Goal: Find specific page/section: Find specific page/section

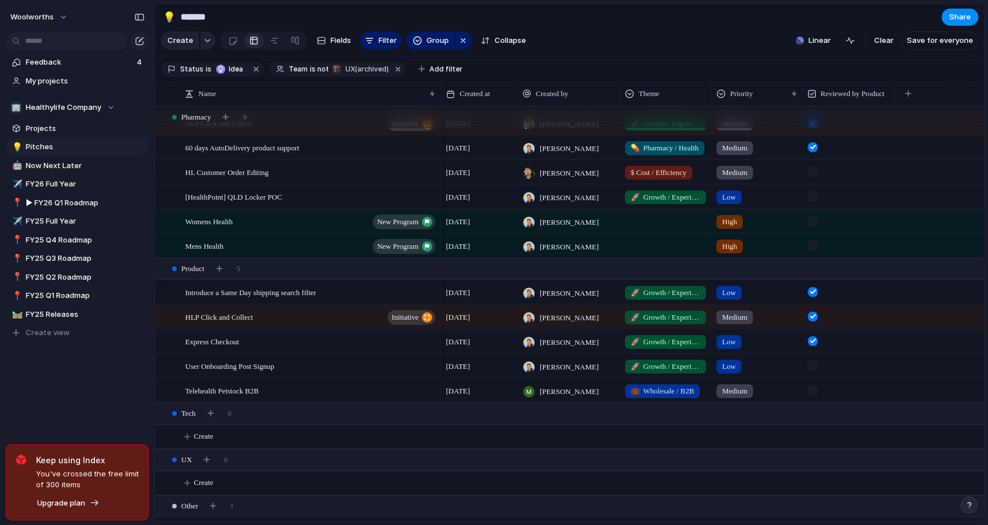
scroll to position [944, 0]
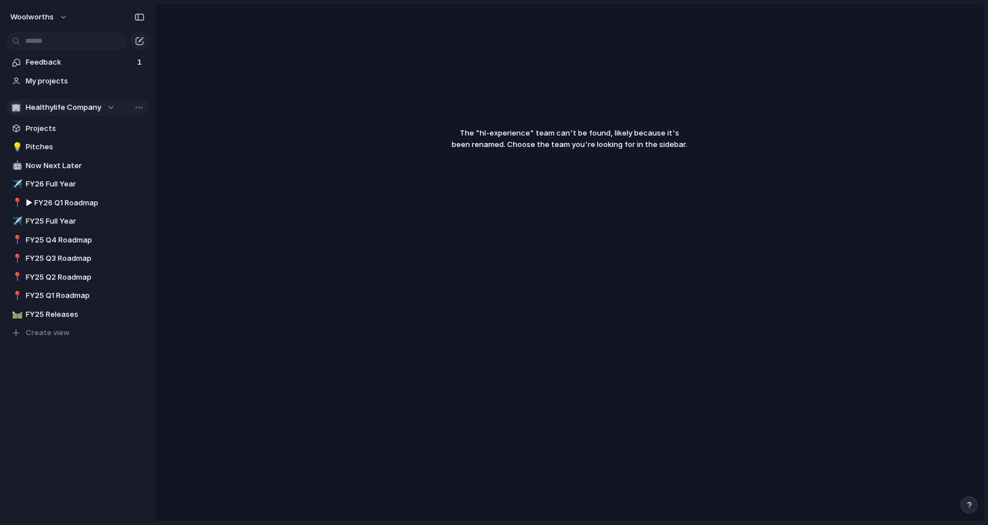
click at [54, 110] on span "Healthylife Company" at bounding box center [64, 107] width 76 height 11
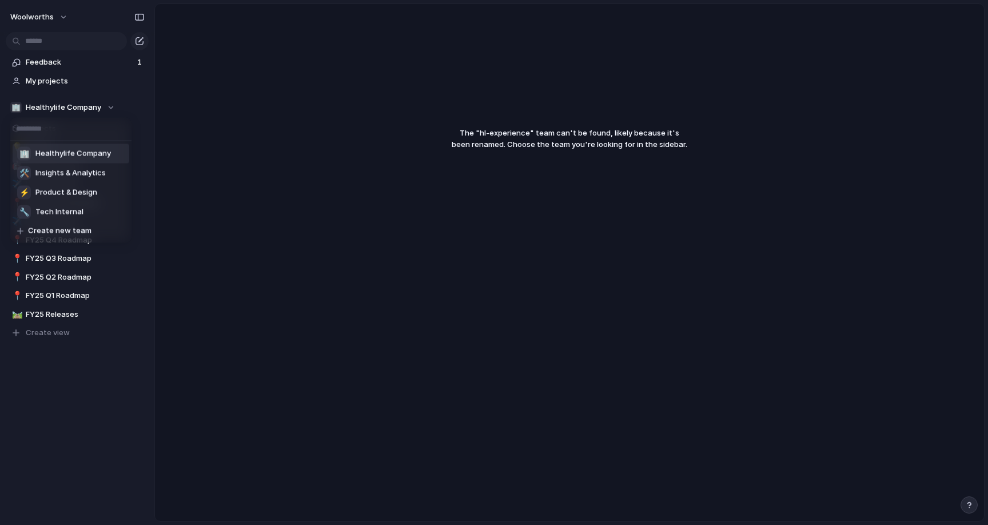
click at [65, 154] on span "Healthylife Company" at bounding box center [73, 153] width 76 height 11
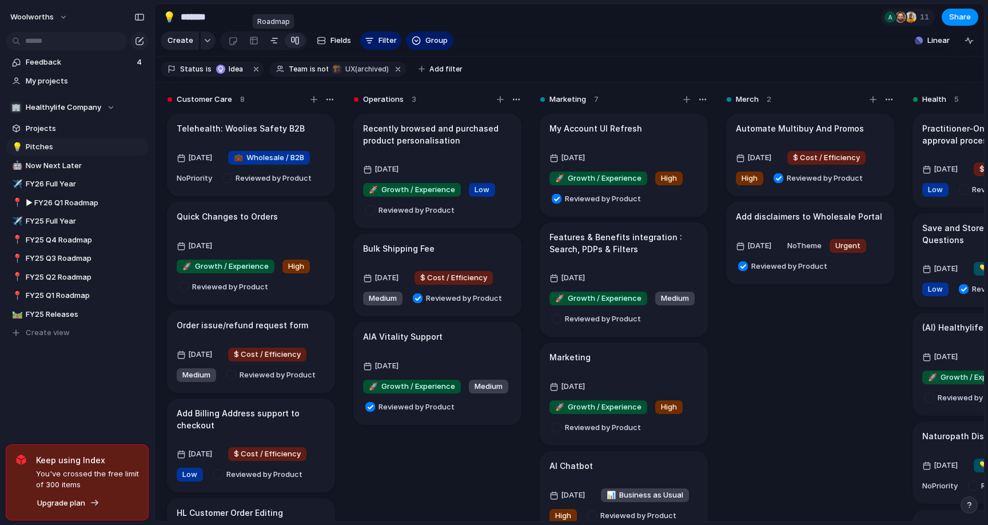
click at [273, 43] on div at bounding box center [274, 40] width 9 height 18
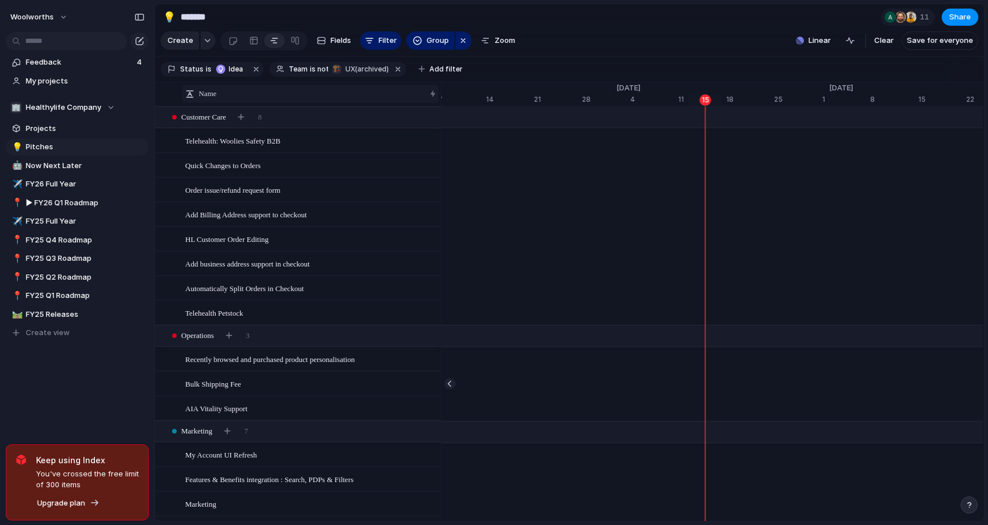
click at [251, 92] on div "Name" at bounding box center [305, 93] width 240 height 11
click at [328, 86] on div "Sort ascending Sort descending" at bounding box center [494, 262] width 988 height 525
click at [78, 40] on input "text" at bounding box center [66, 41] width 121 height 18
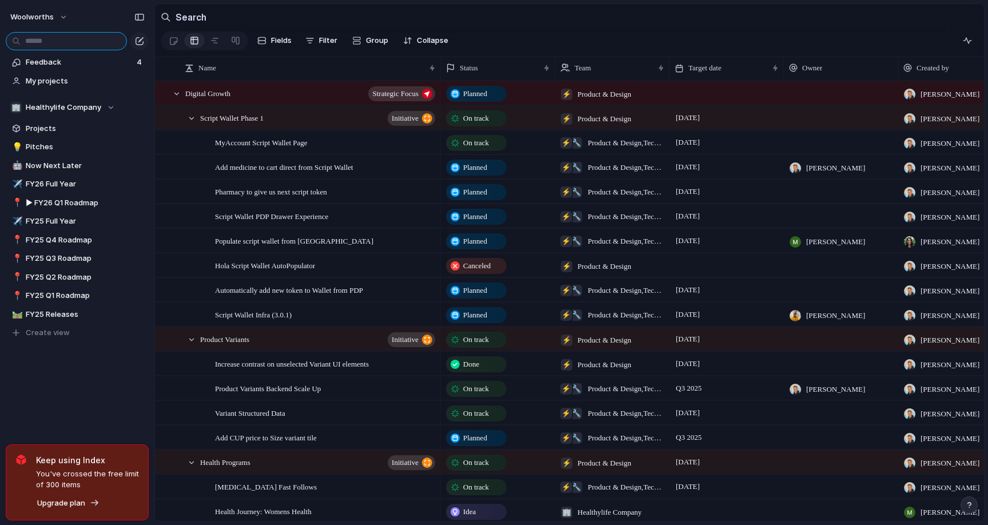
click at [96, 38] on input "text" at bounding box center [66, 41] width 121 height 18
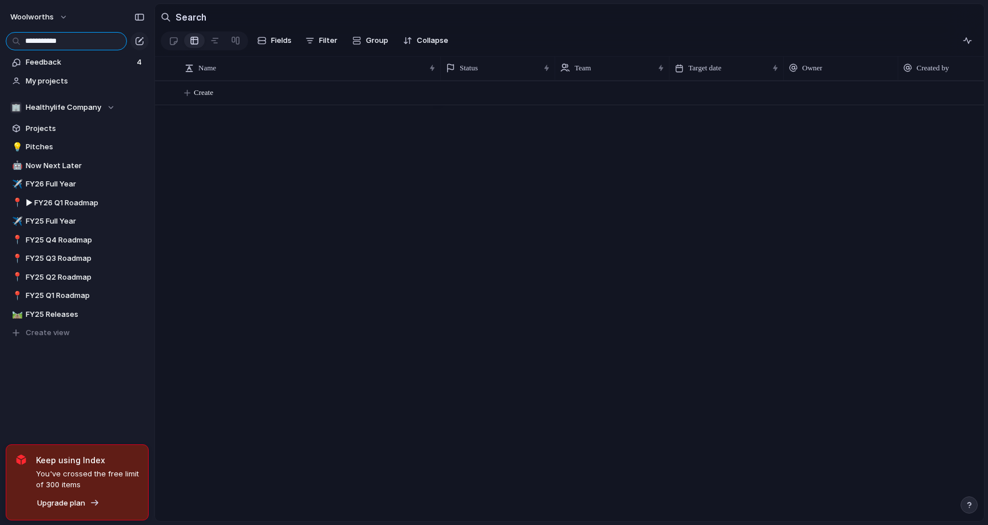
type input "**********"
click at [29, 202] on span "▶︎ FY26 Q1 Roadmap" at bounding box center [85, 202] width 119 height 11
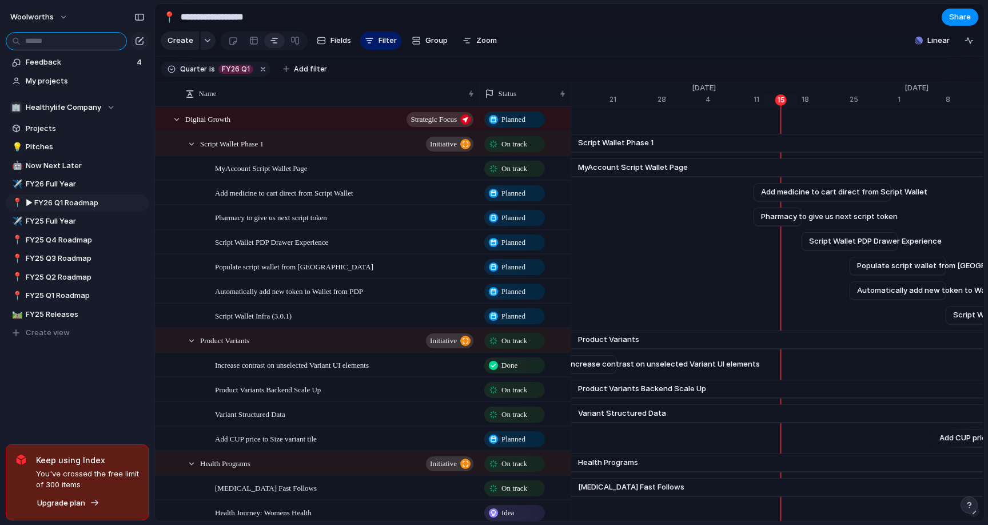
click at [72, 40] on input "text" at bounding box center [66, 41] width 121 height 18
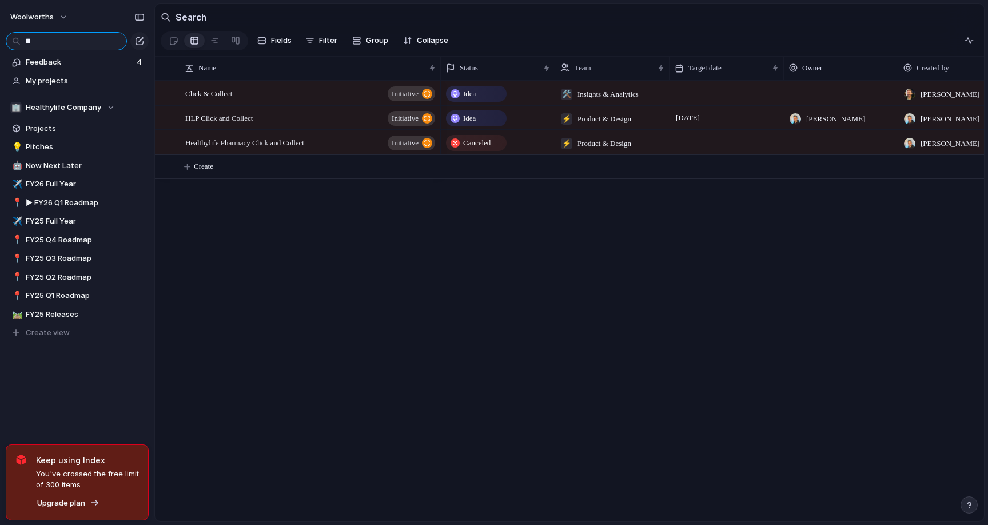
type input "*"
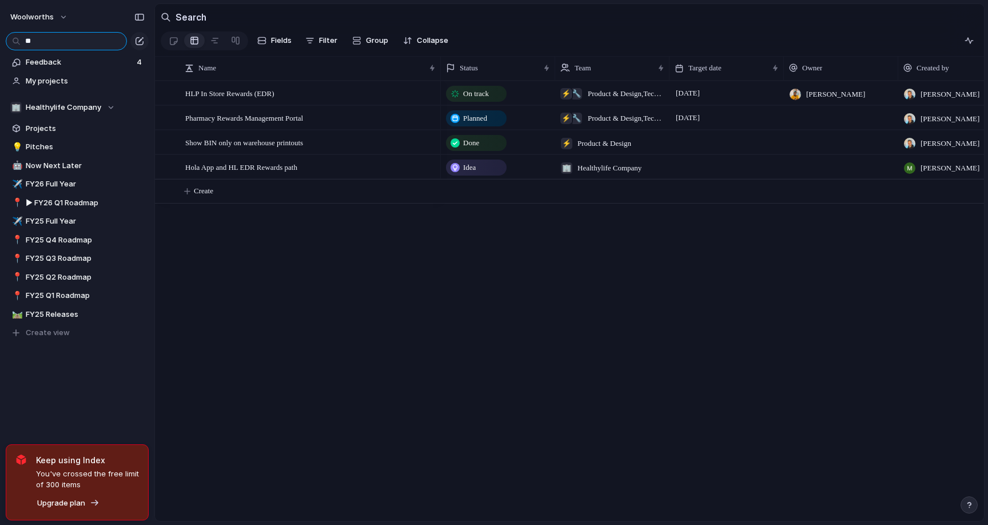
type input "*"
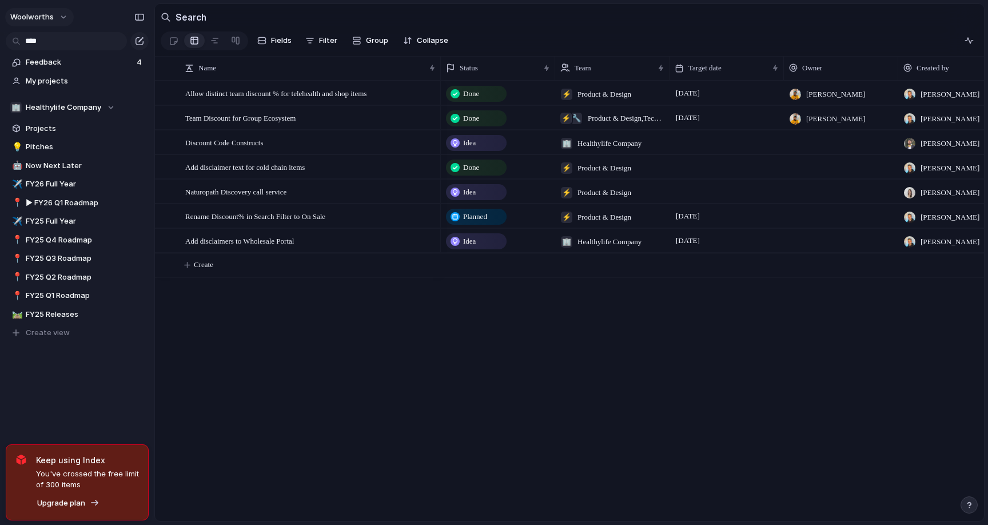
click at [63, 14] on button "woolworths" at bounding box center [39, 17] width 69 height 18
click at [98, 13] on div "Settings Invite members Change theme Sign out" at bounding box center [494, 262] width 988 height 525
click at [49, 38] on input "****" at bounding box center [66, 41] width 121 height 18
type input "*"
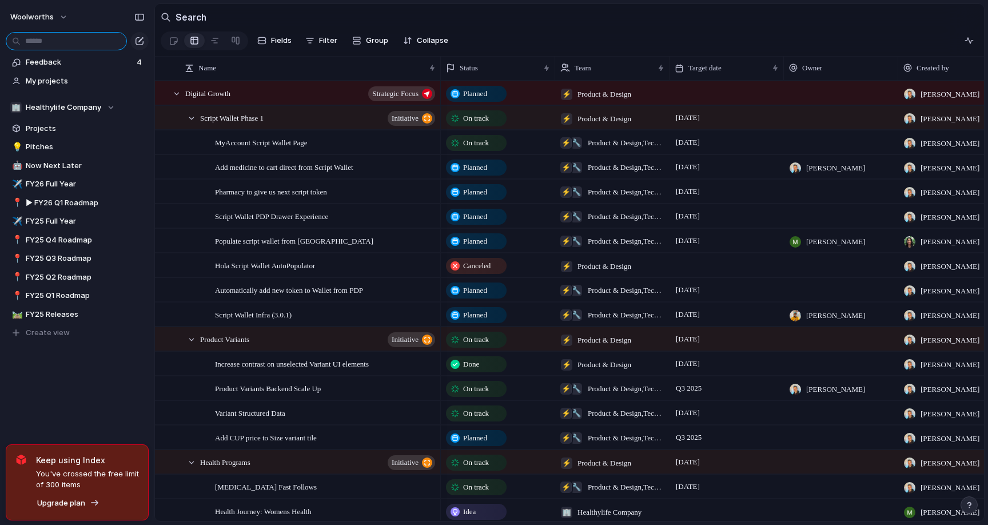
type input "*"
